Goal: Information Seeking & Learning: Understand process/instructions

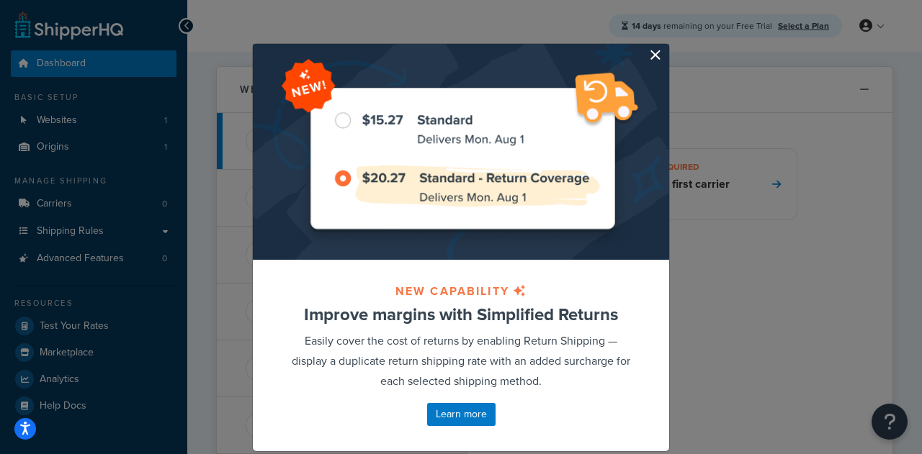
click at [665, 48] on button "button" at bounding box center [667, 46] width 4 height 4
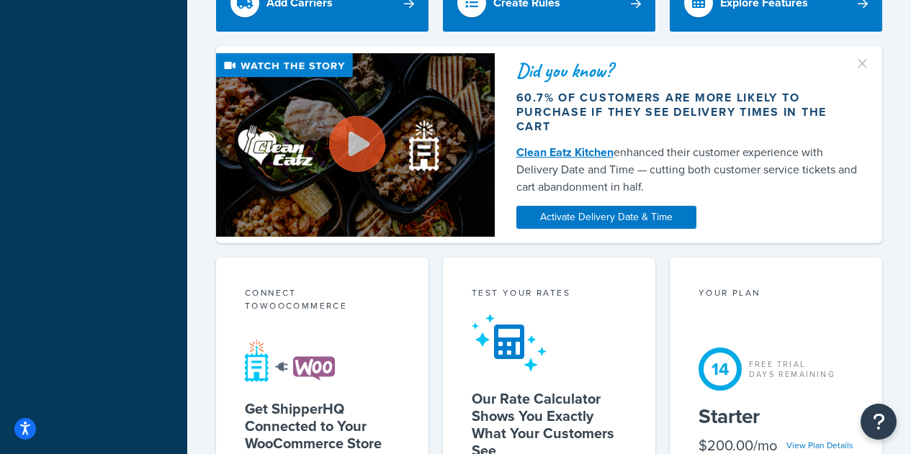
scroll to position [720, 0]
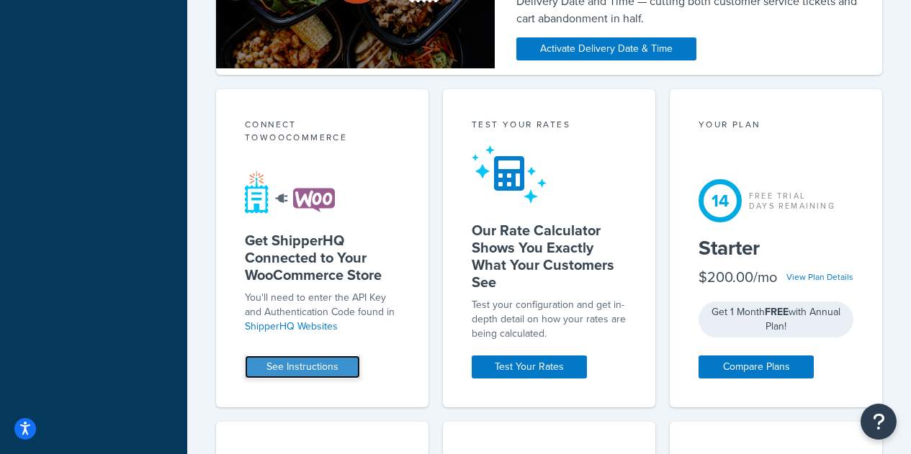
click at [289, 374] on link "See Instructions" at bounding box center [302, 367] width 115 height 23
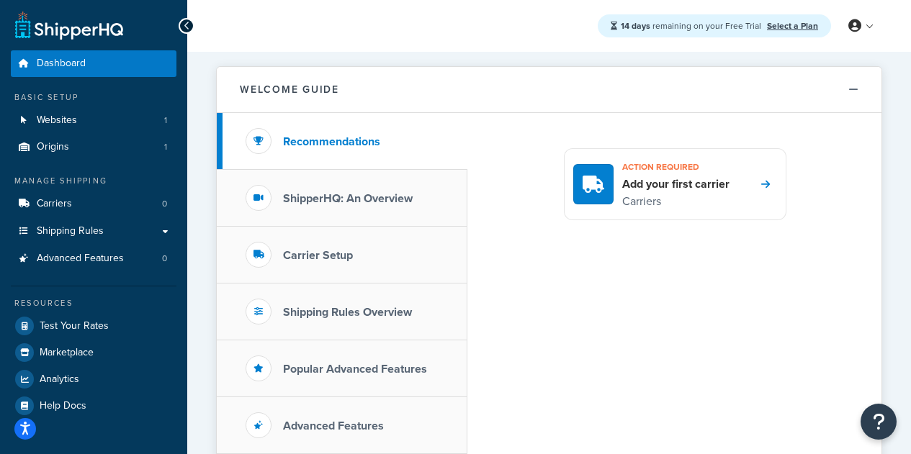
scroll to position [72, 0]
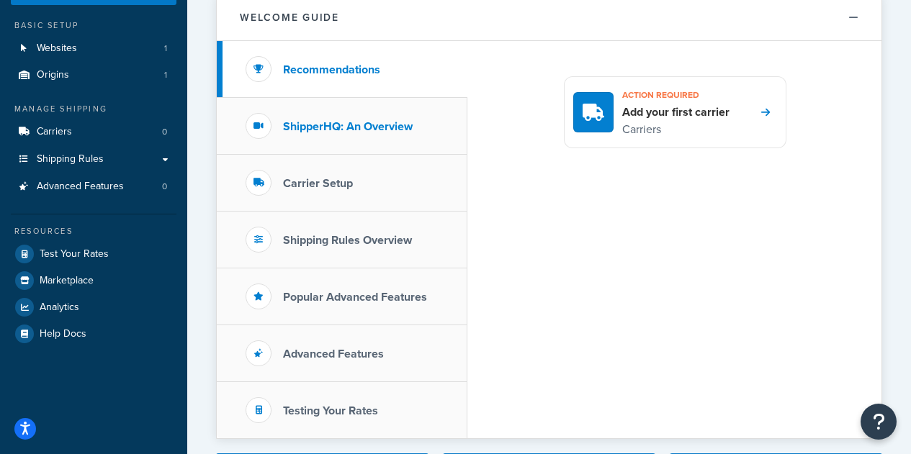
click at [354, 133] on h3 "ShipperHQ: An Overview" at bounding box center [348, 126] width 130 height 13
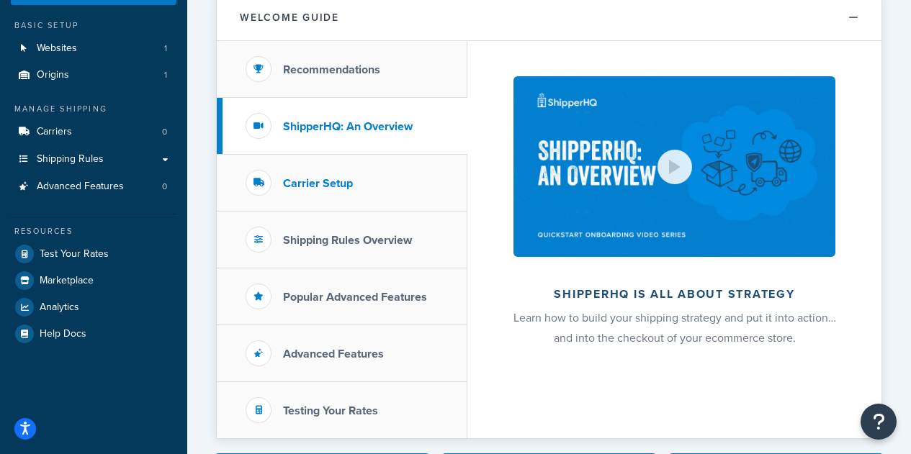
click at [356, 179] on li "Carrier Setup" at bounding box center [342, 183] width 251 height 57
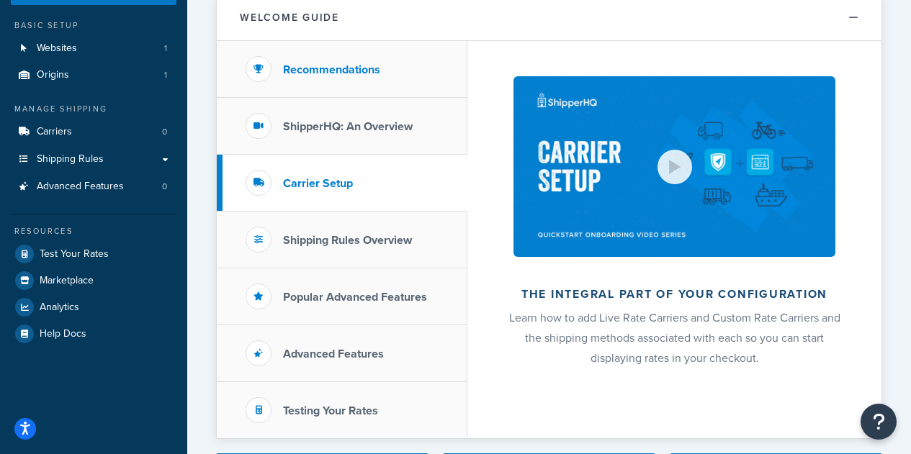
click at [393, 86] on li "Recommendations" at bounding box center [342, 69] width 251 height 57
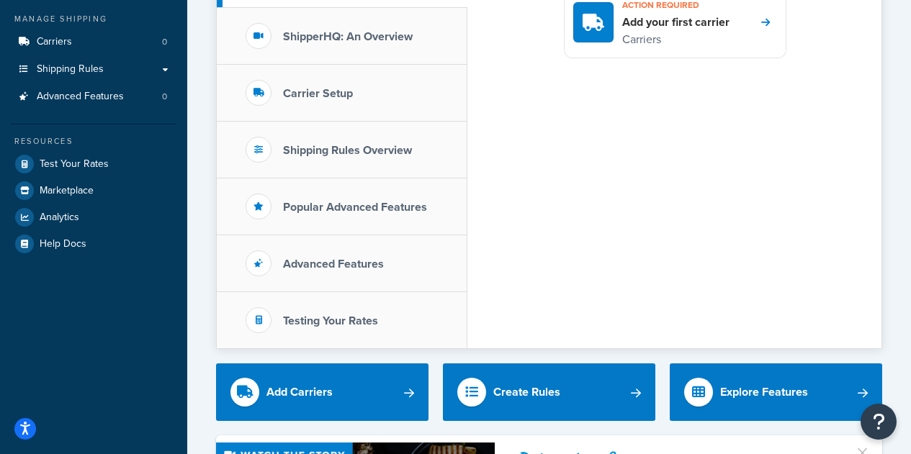
scroll to position [288, 0]
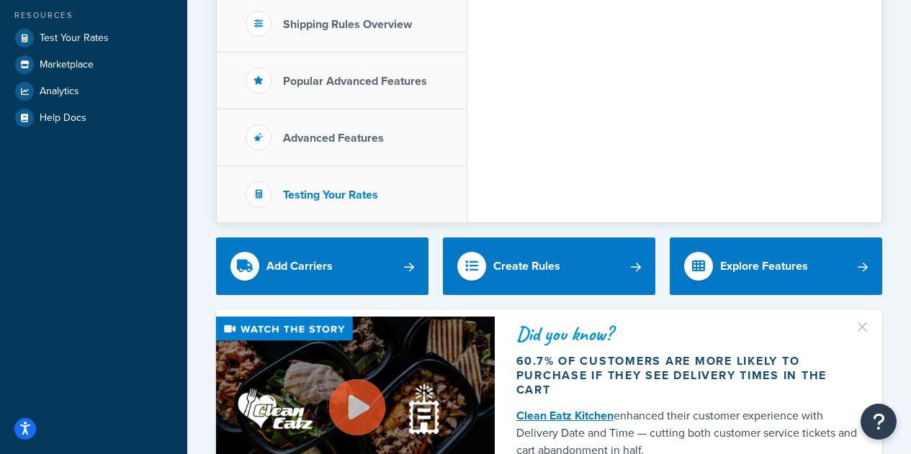
click at [360, 184] on li "Testing Your Rates" at bounding box center [342, 194] width 251 height 56
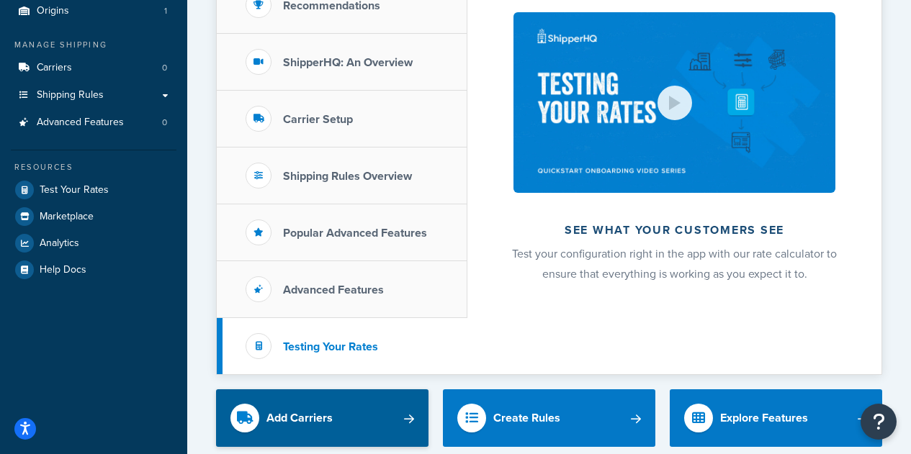
scroll to position [216, 0]
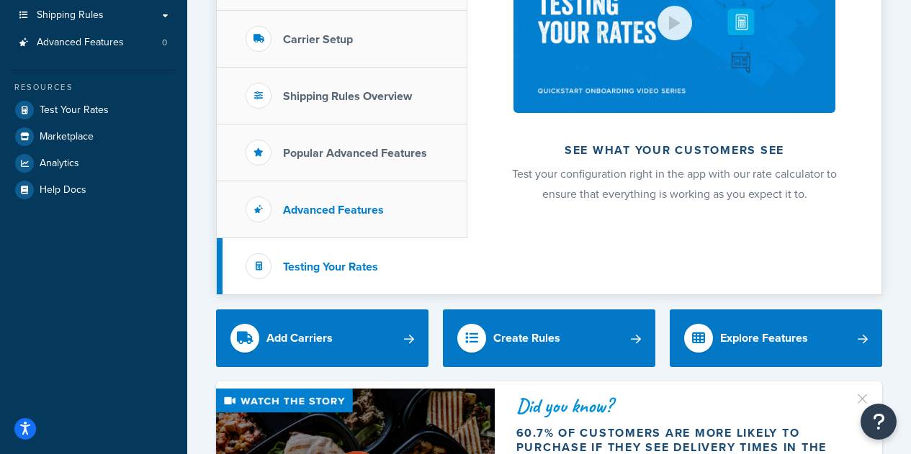
click at [322, 198] on li "Advanced Features" at bounding box center [342, 209] width 251 height 57
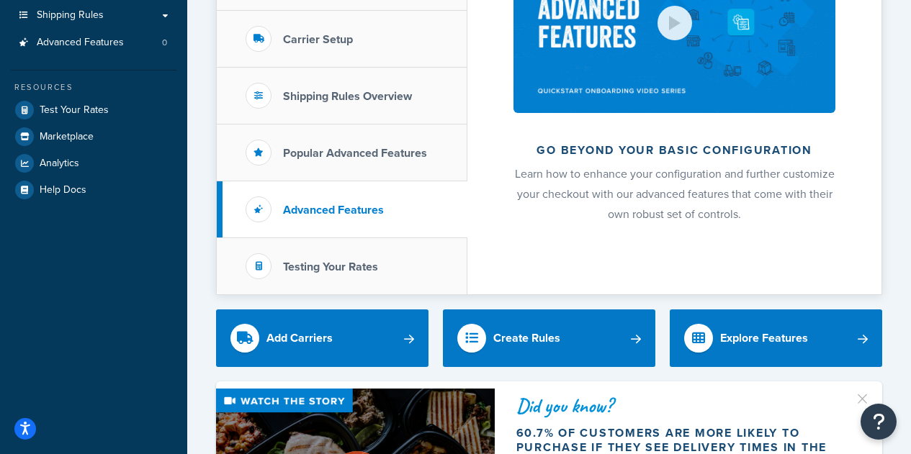
scroll to position [72, 0]
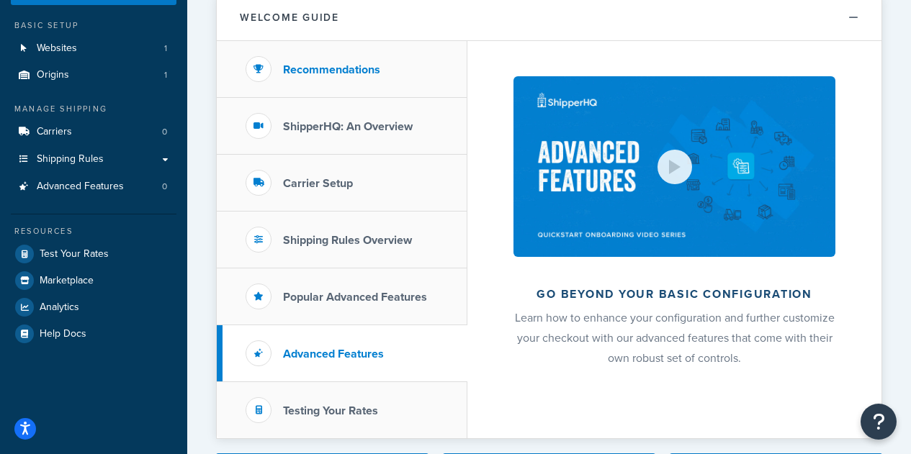
click at [384, 60] on li "Recommendations" at bounding box center [342, 69] width 251 height 57
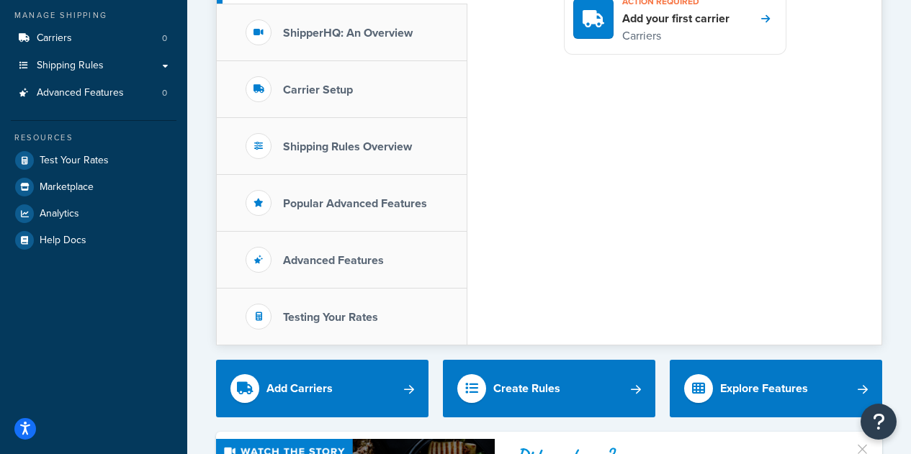
scroll to position [0, 0]
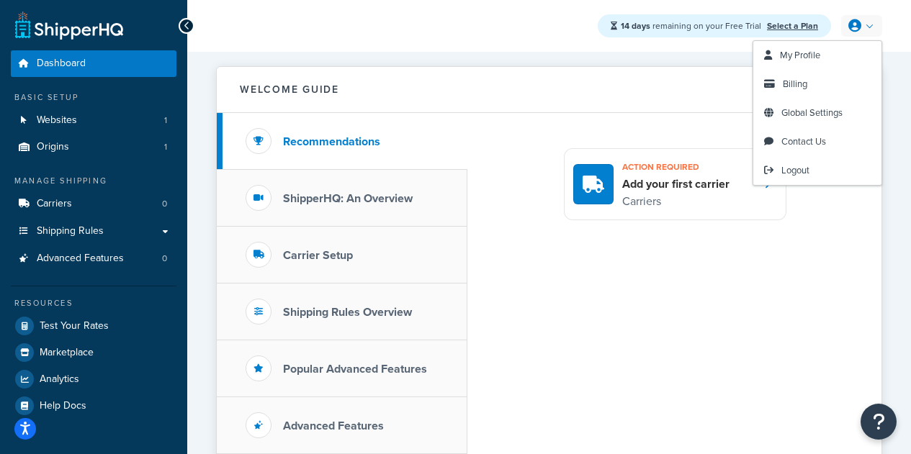
click at [864, 25] on link at bounding box center [861, 26] width 41 height 22
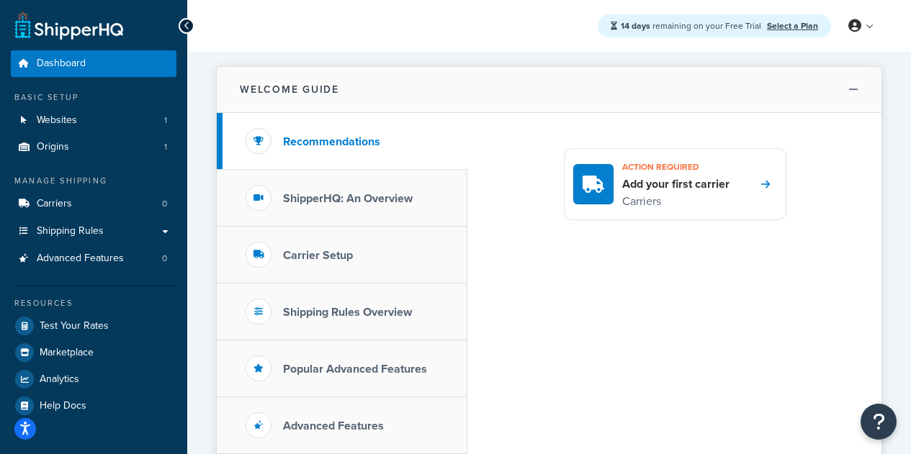
click at [597, 78] on button "Welcome Guide" at bounding box center [549, 90] width 665 height 46
